Goal: Find specific page/section: Locate a particular part of the current website

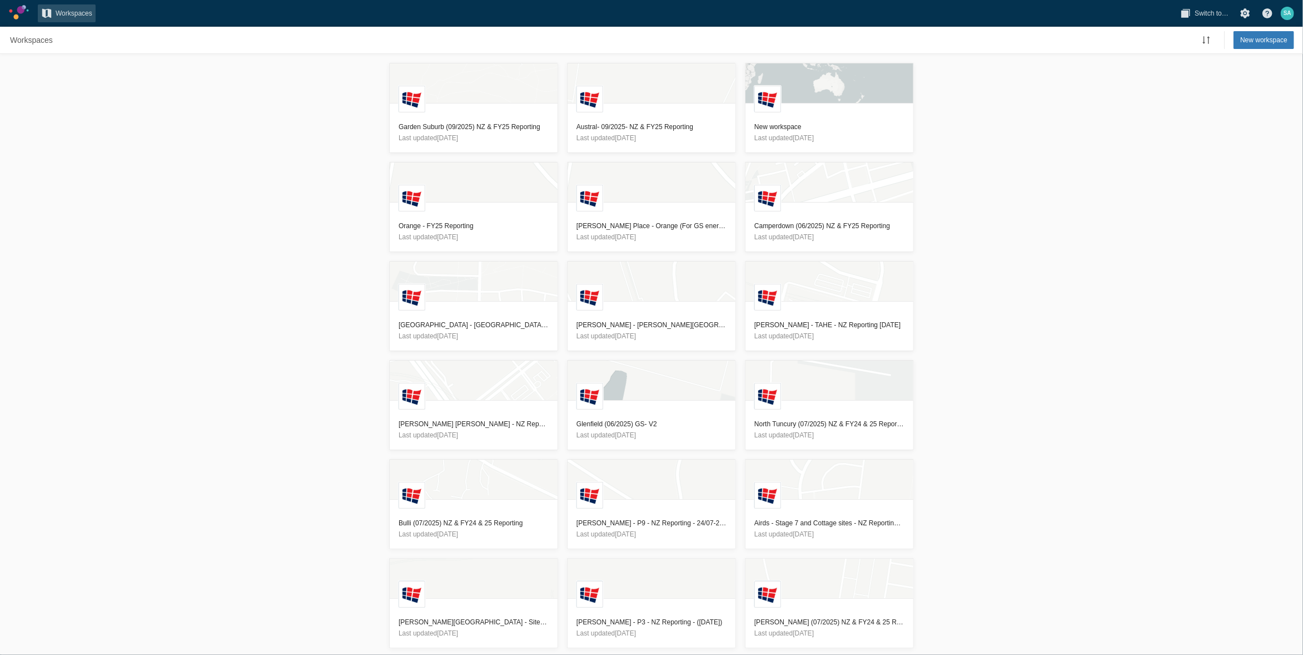
click at [336, 339] on div "L Garden Suburb (09/2025) NZ & FY25 Reporting Last updated 2 days ago L Austral…" at bounding box center [651, 354] width 1303 height 601
click at [432, 226] on h3 "Orange - FY25 Reporting" at bounding box center [474, 225] width 150 height 11
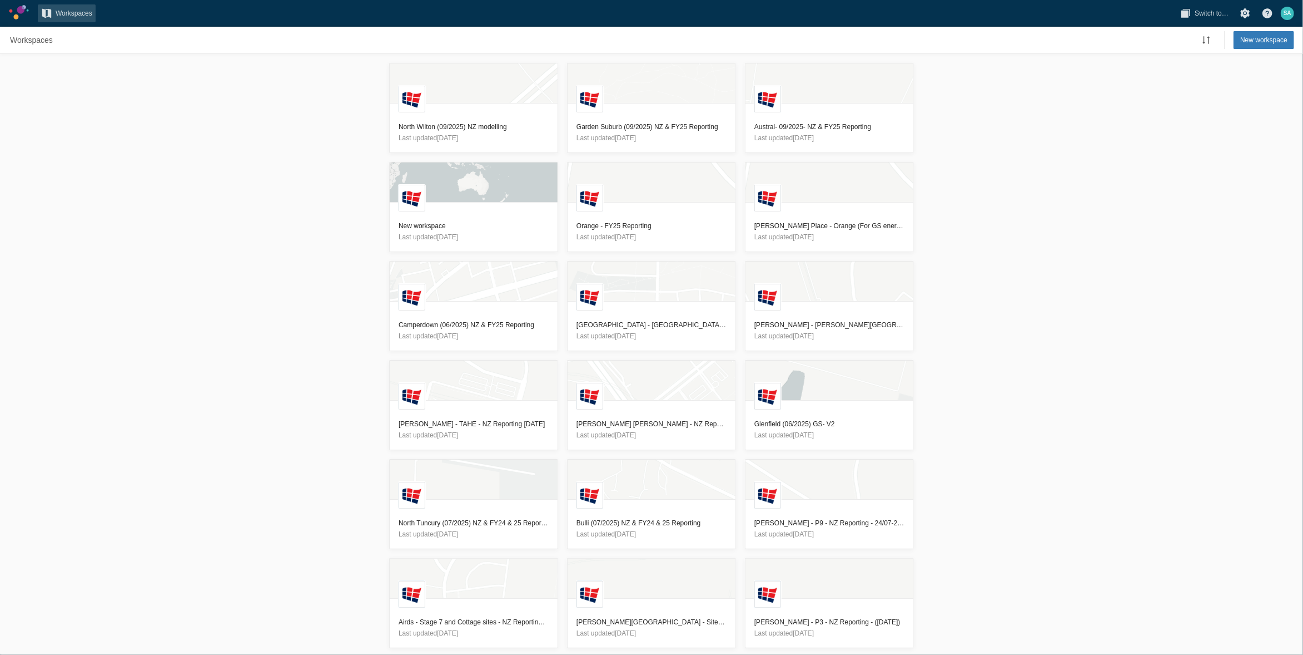
click at [201, 220] on div "L [GEOGRAPHIC_DATA] (09/2025) NZ modelling Last updated [DATE] L Garden Suburb …" at bounding box center [651, 354] width 1303 height 601
click at [609, 229] on h3 "Orange - FY25 Reporting" at bounding box center [652, 225] width 150 height 11
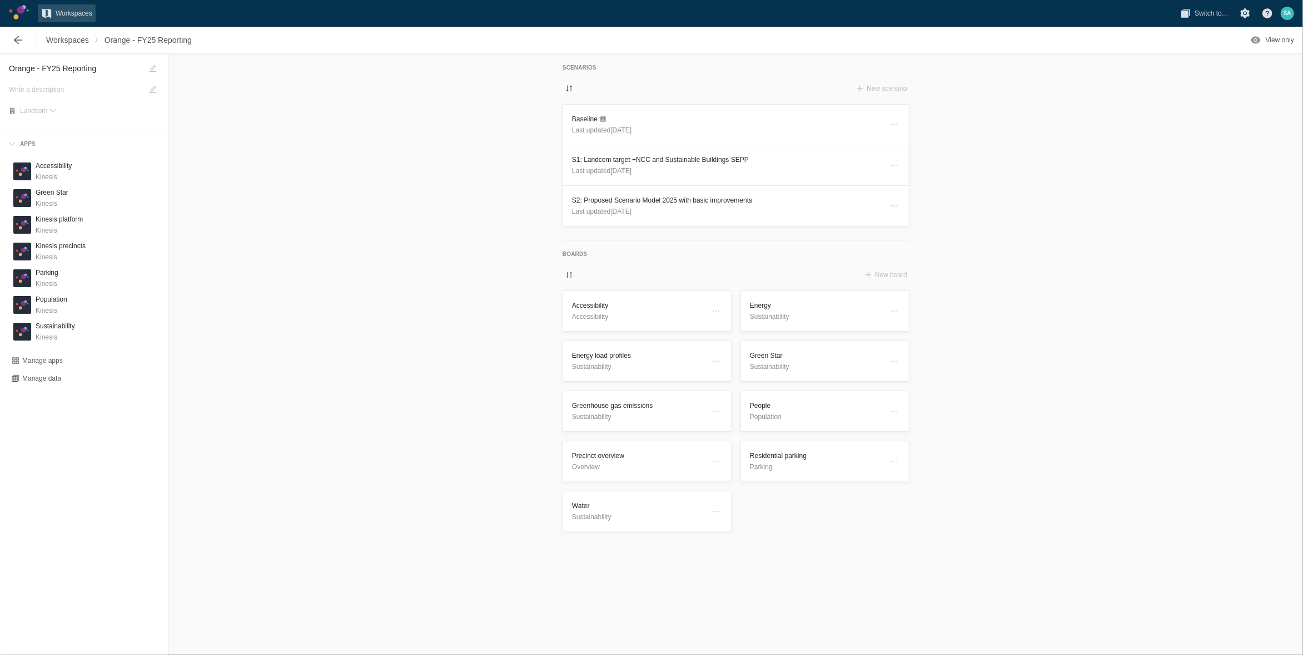
click at [1071, 327] on div "Scenarios New scenario Baseline Last updated [DATE] S1: Landcom target +NCC and…" at bounding box center [736, 354] width 1134 height 601
